Goal: Task Accomplishment & Management: Use online tool/utility

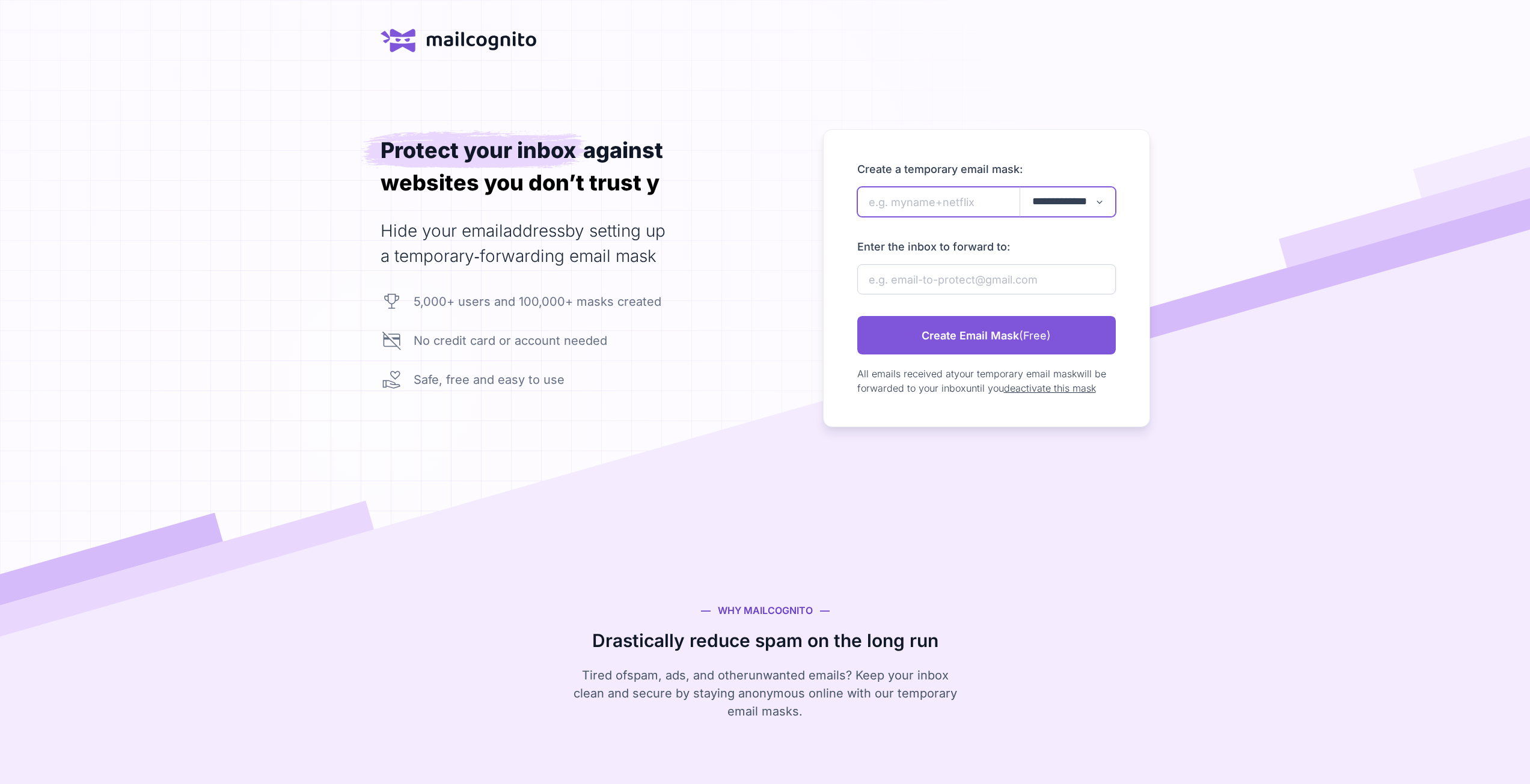
click at [931, 199] on input "newAlias" at bounding box center [986, 202] width 258 height 30
type input "wereas"
click at [943, 276] on input "newAlias" at bounding box center [986, 279] width 258 height 30
paste input "aimbot.exe4550@gmail.com"
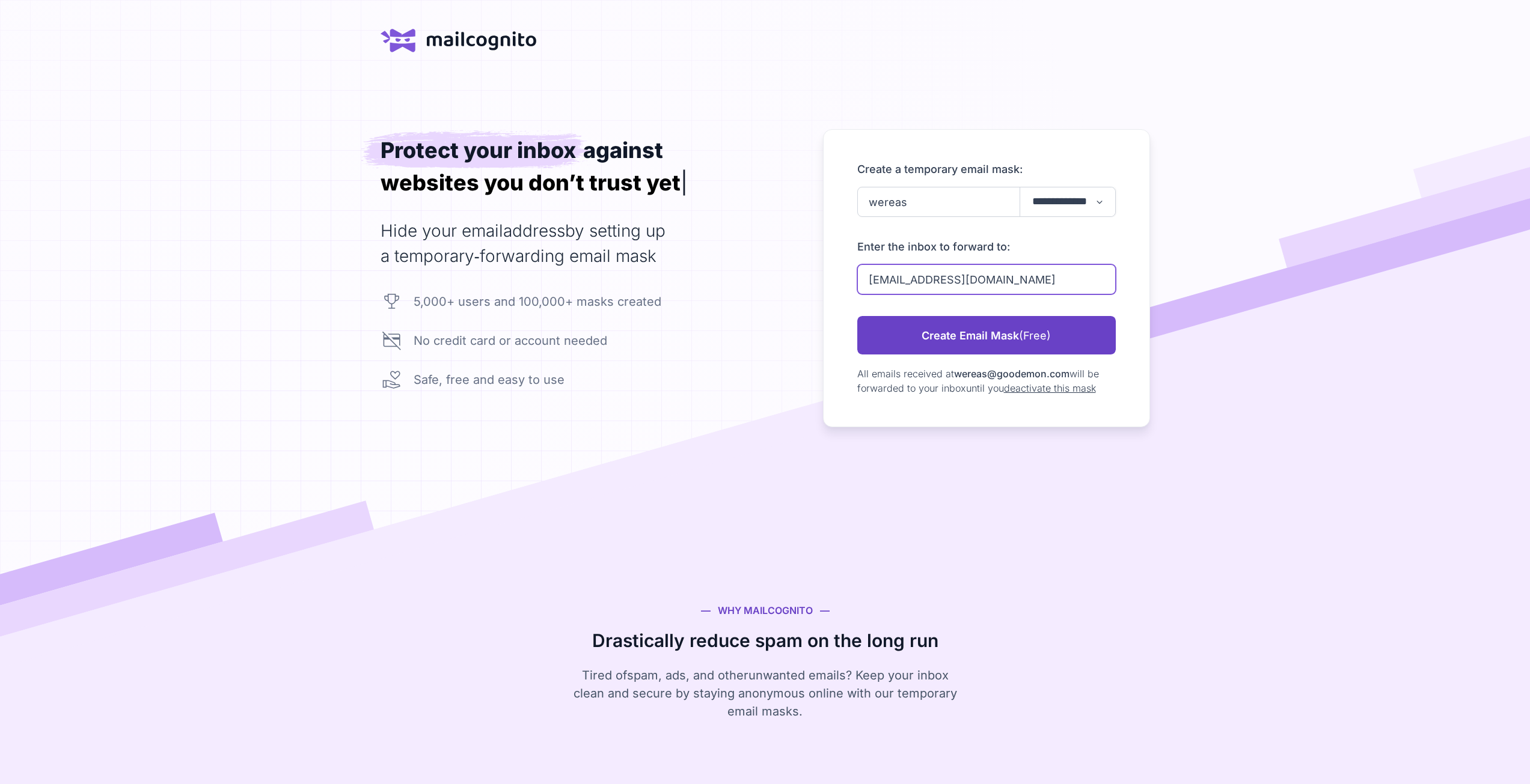
type input "aimbot.exe4550@gmail.com"
click at [959, 334] on link "Create Email Mask (Free)" at bounding box center [986, 335] width 258 height 38
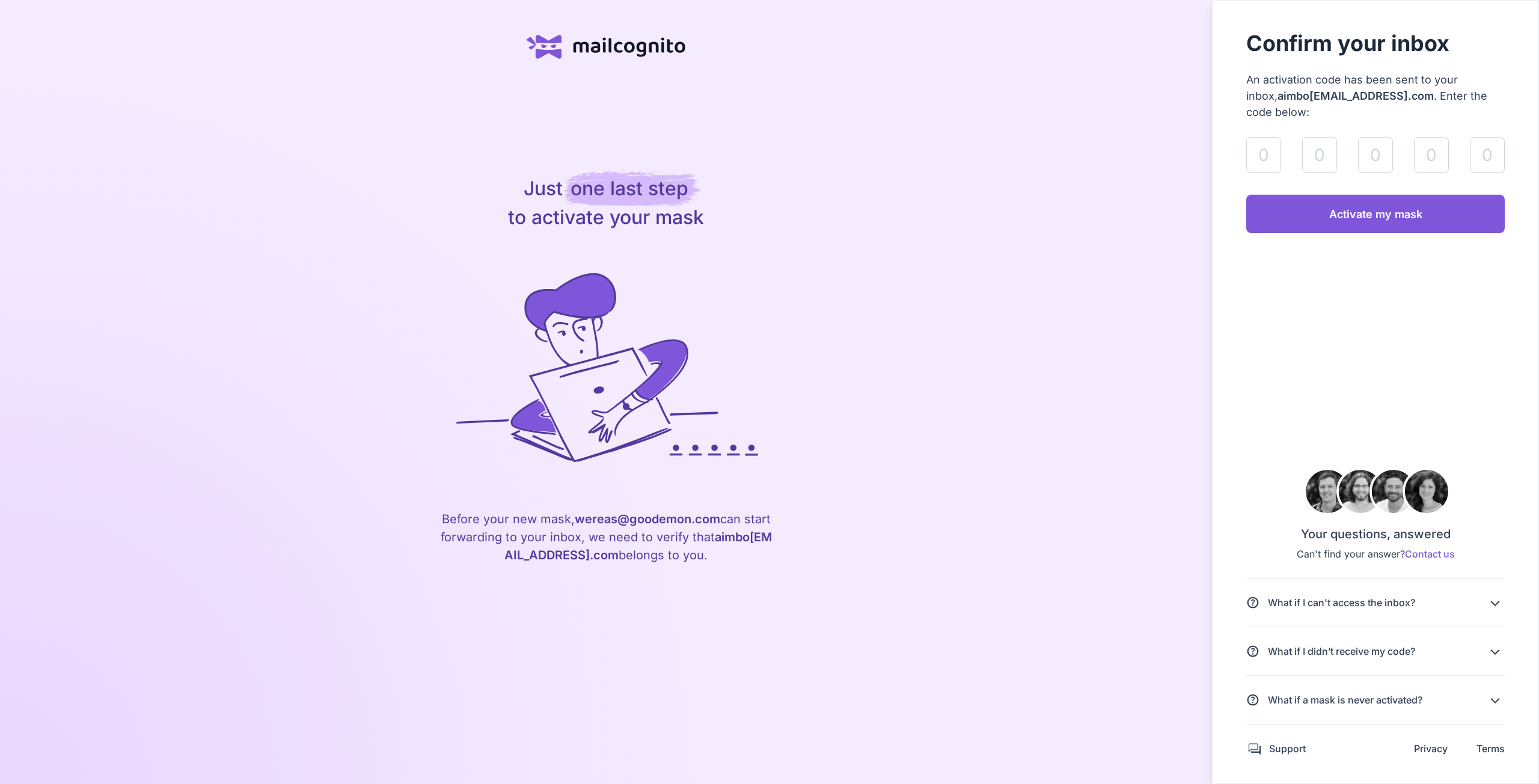
click at [1471, 292] on aside "Confirm your inbox An activation code has been sent to your inbox, aimbo t.exe4…" at bounding box center [1375, 392] width 327 height 784
click at [1250, 167] on input "validateAlias" at bounding box center [1263, 155] width 35 height 36
paste input "8"
type input "8"
type input "9"
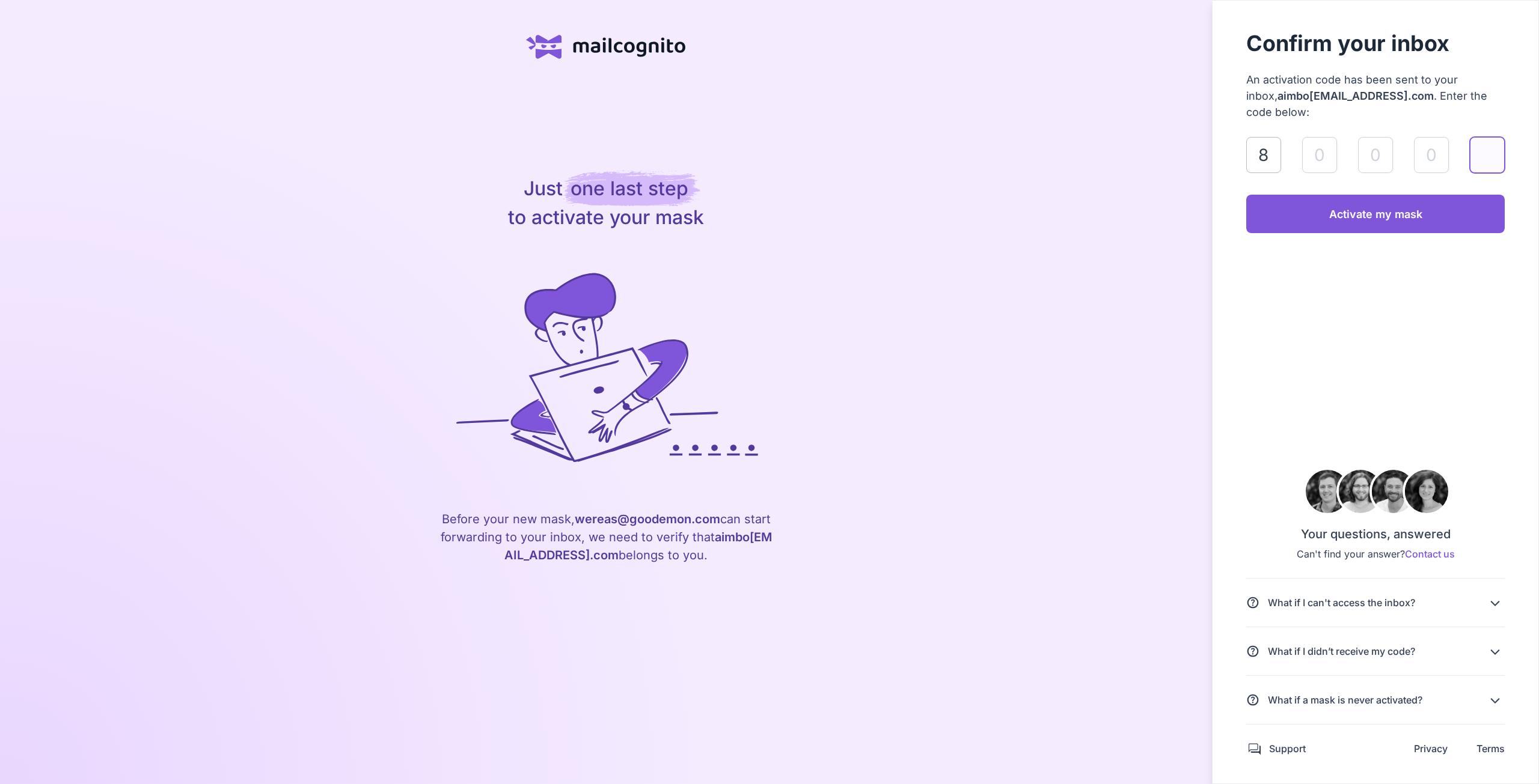
type input "7"
type input "2"
type input "6"
click at [1291, 221] on link "Activate my mask" at bounding box center [1375, 213] width 258 height 38
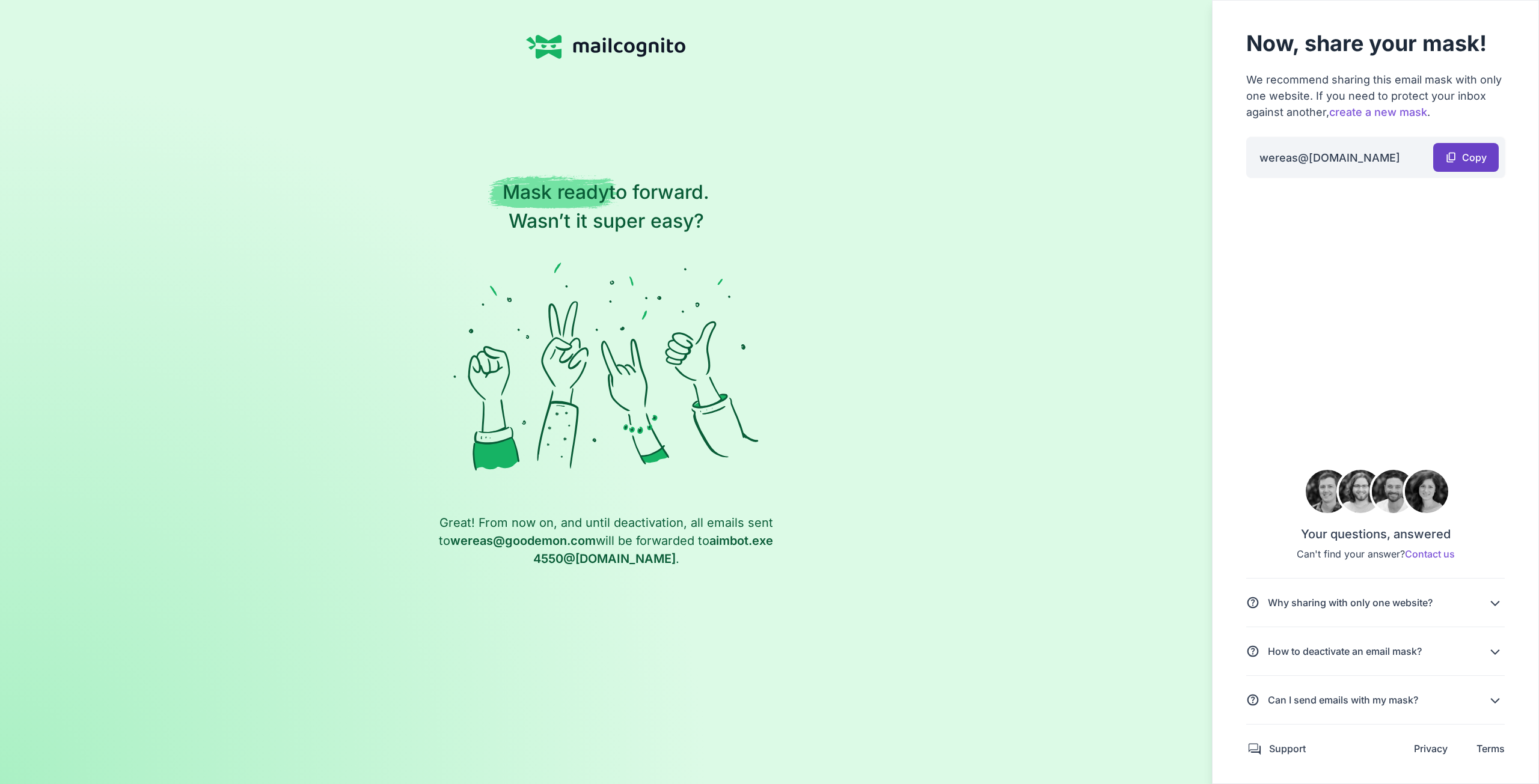
click at [1453, 159] on link "content_copy Copy" at bounding box center [1465, 157] width 65 height 29
click at [1451, 156] on link "content_copy Copy" at bounding box center [1465, 157] width 65 height 29
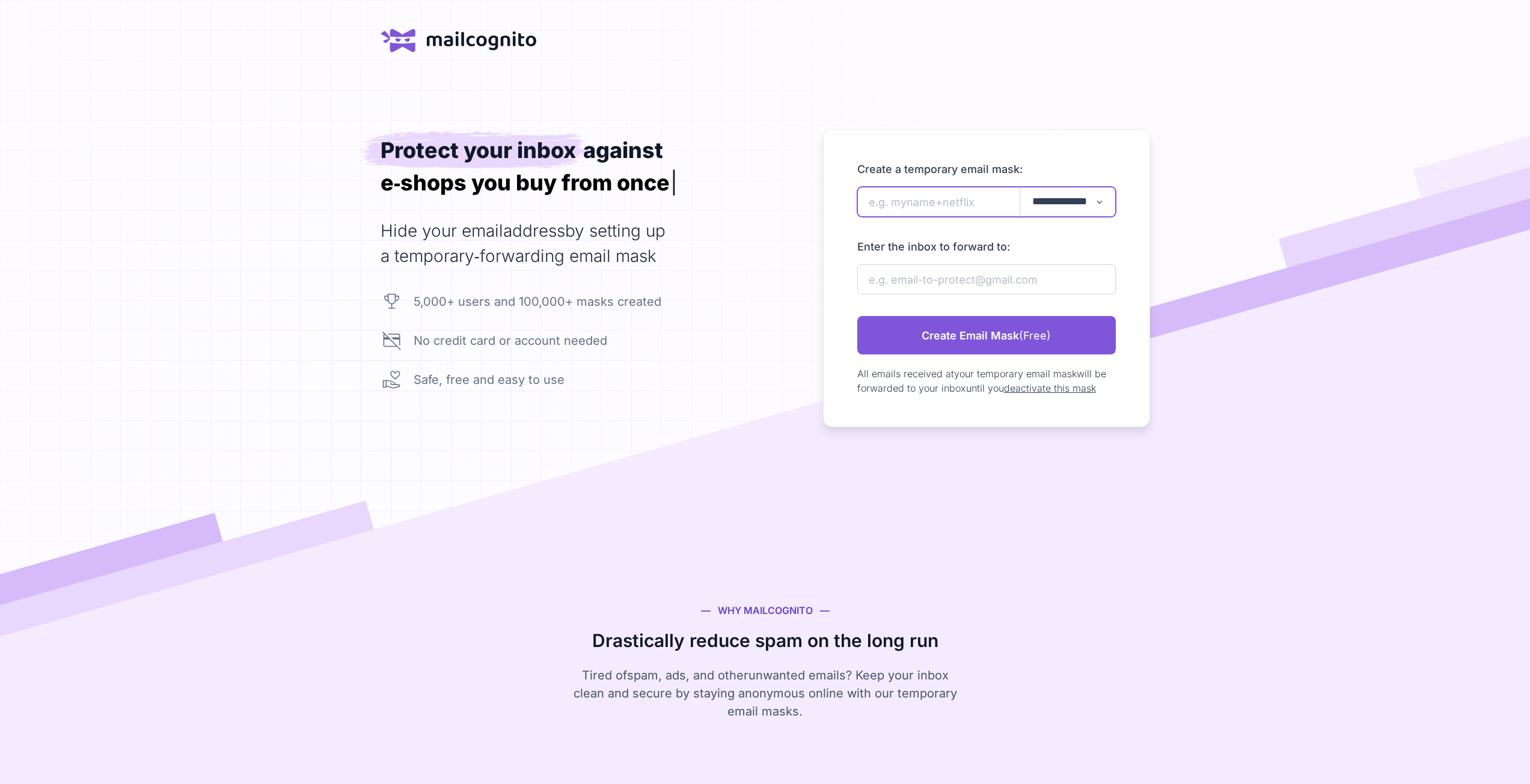
click at [897, 208] on input "newAlias" at bounding box center [986, 202] width 258 height 30
type input "sadefe"
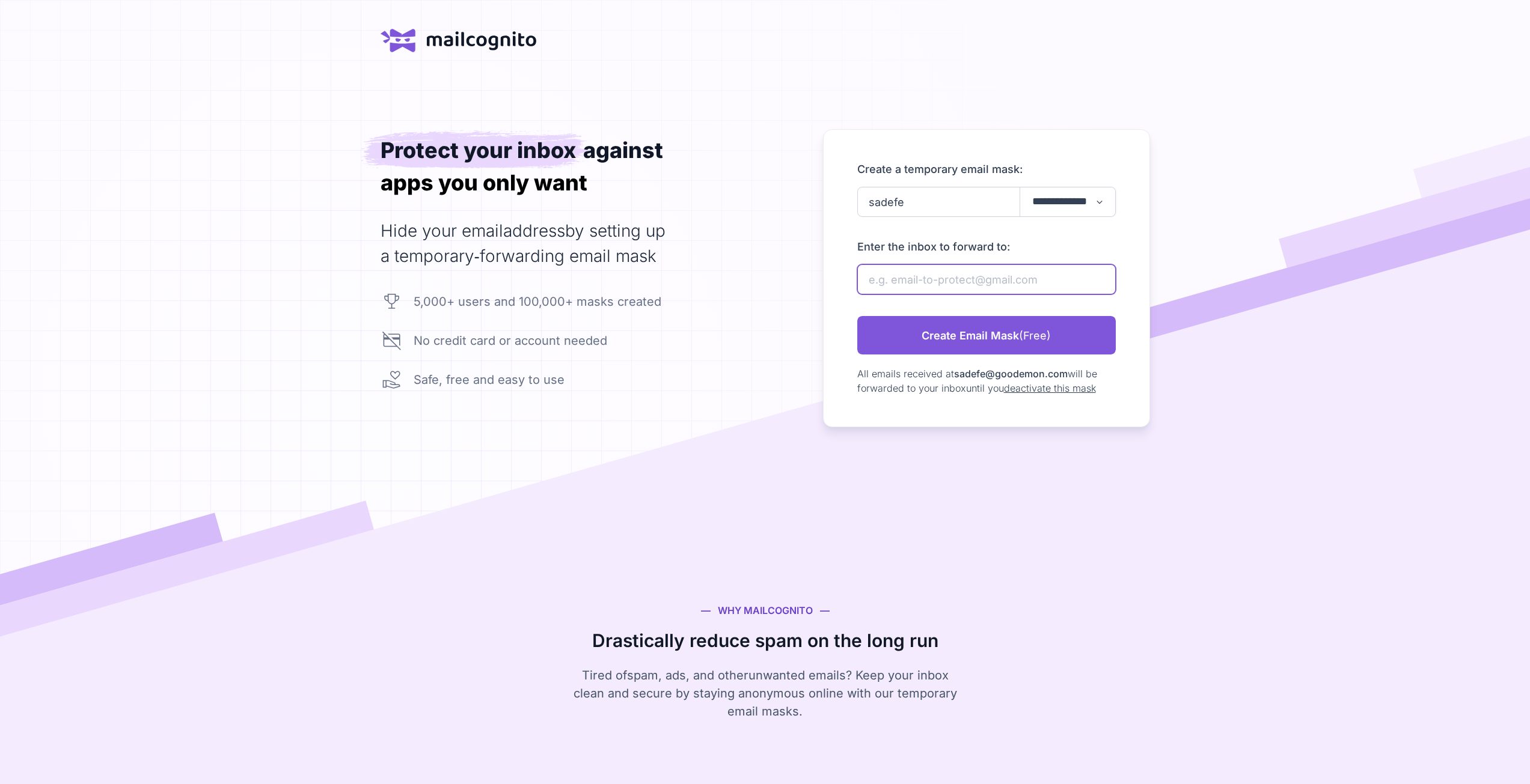
click at [918, 286] on input "newAlias" at bounding box center [986, 279] width 258 height 30
paste input "aimbot.exe4550@gmail.com"
type input "aimbot.exe4550@gmail.com"
click at [941, 341] on link "Create Email Mask (Free)" at bounding box center [986, 335] width 258 height 38
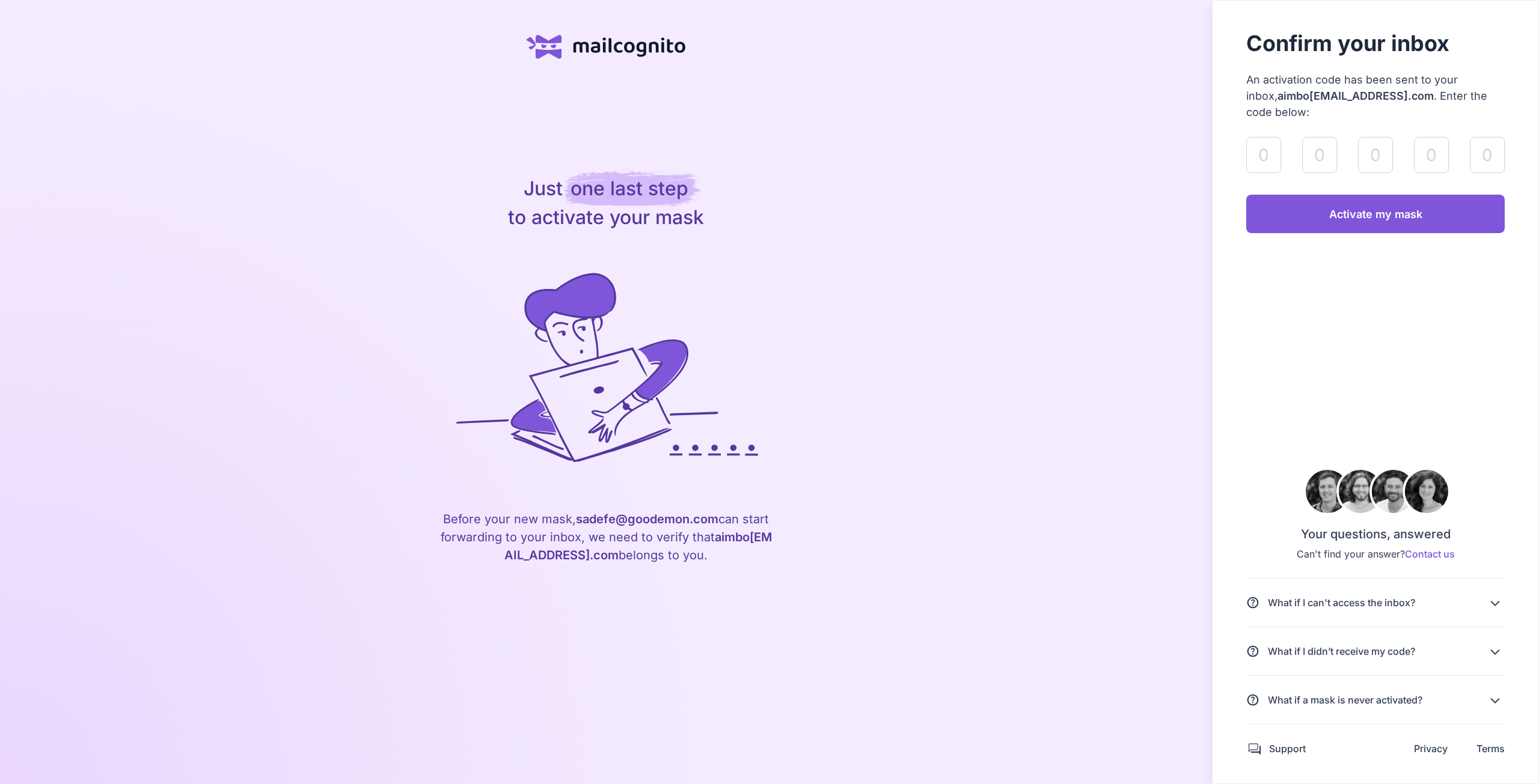
click at [1292, 163] on div "validateAlias" at bounding box center [1375, 155] width 258 height 36
click at [1264, 148] on input "validateAlias" at bounding box center [1263, 155] width 35 height 36
paste input "8"
type input "8"
type input "2"
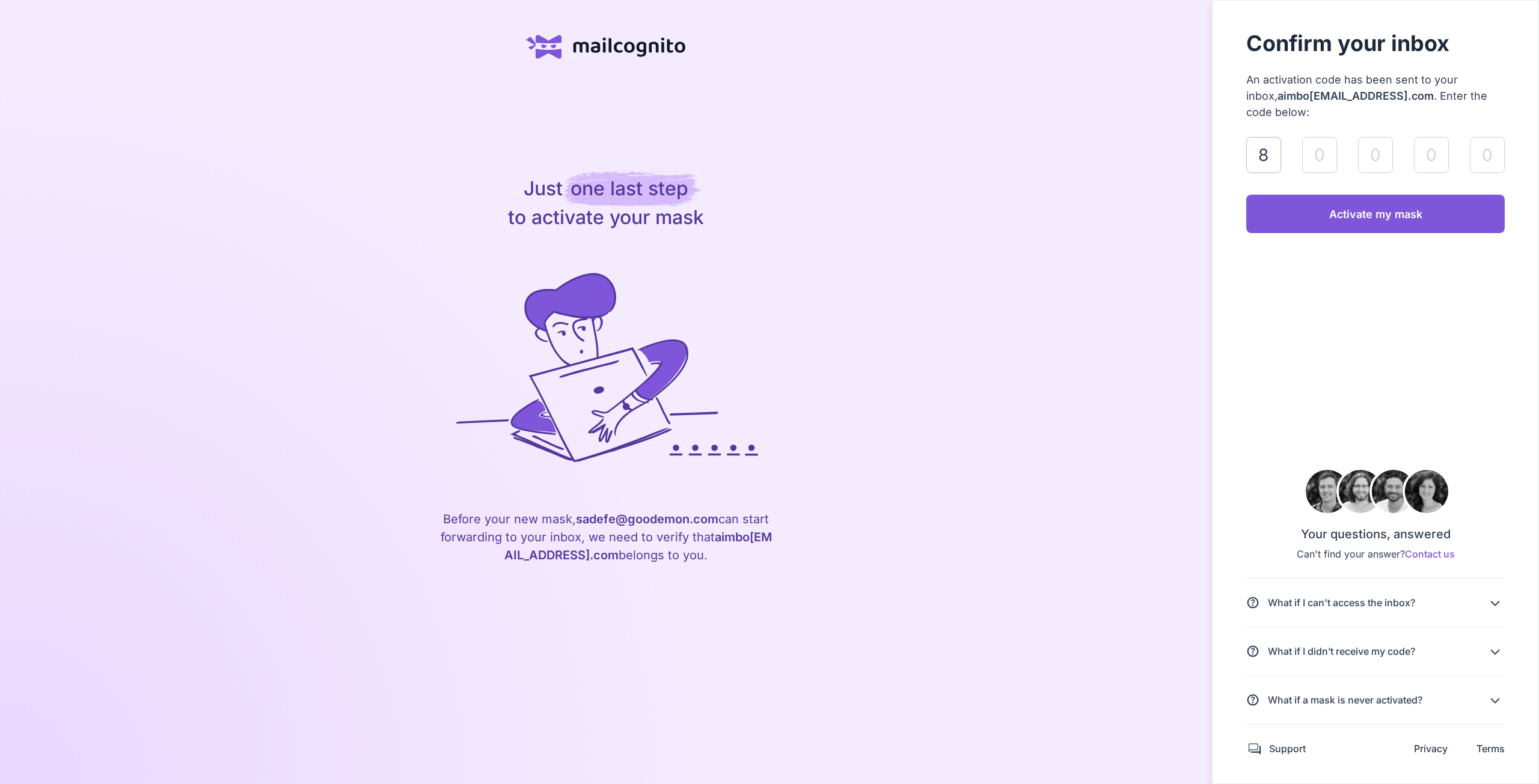
type input "1"
type input "6"
type input "4"
click at [1327, 209] on link "Activate my mask" at bounding box center [1375, 213] width 258 height 38
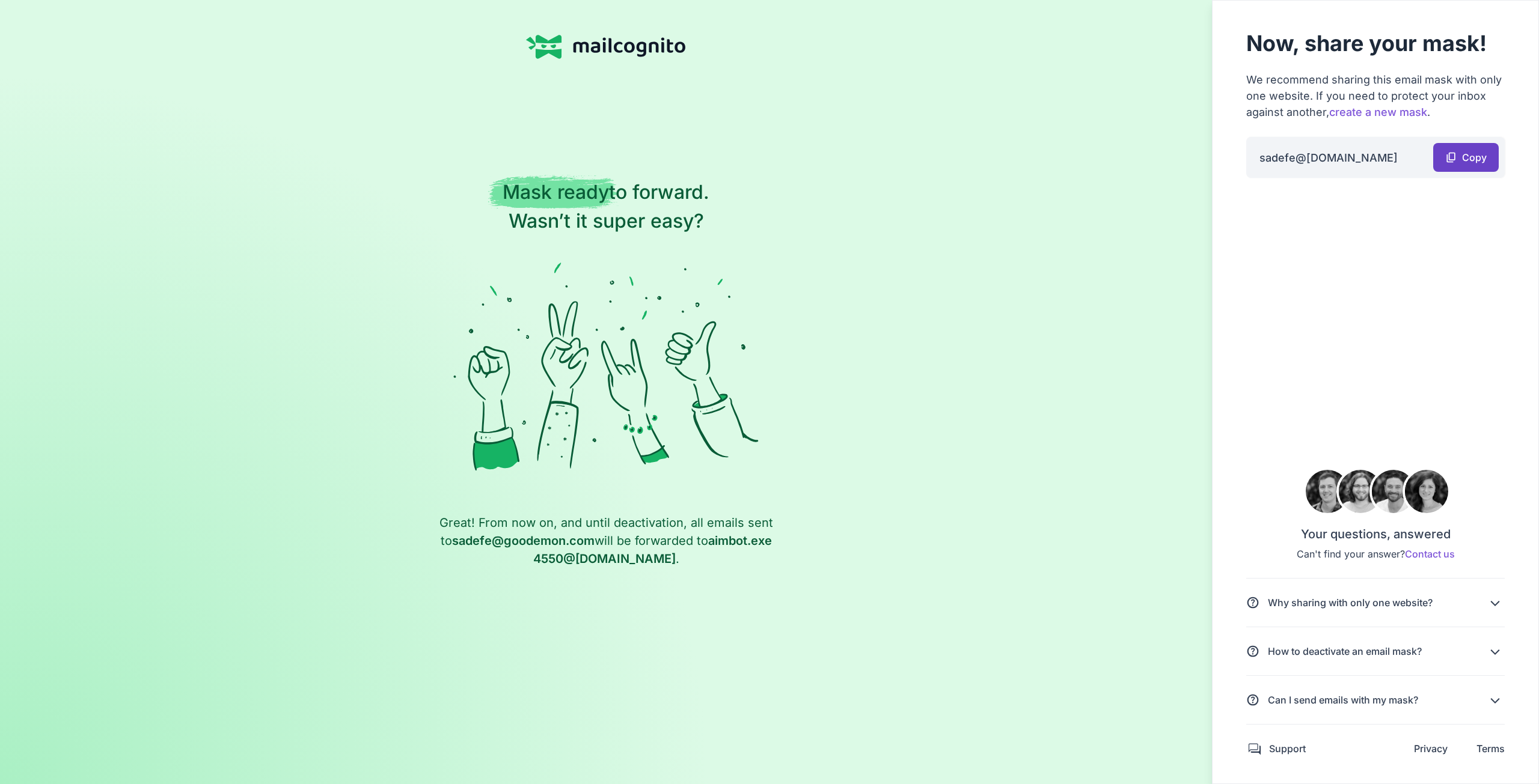
click at [1465, 150] on link "content_copy Copy" at bounding box center [1465, 157] width 65 height 29
click at [1454, 160] on link "content_copy Copy" at bounding box center [1465, 157] width 65 height 29
